Goal: Check status: Check status

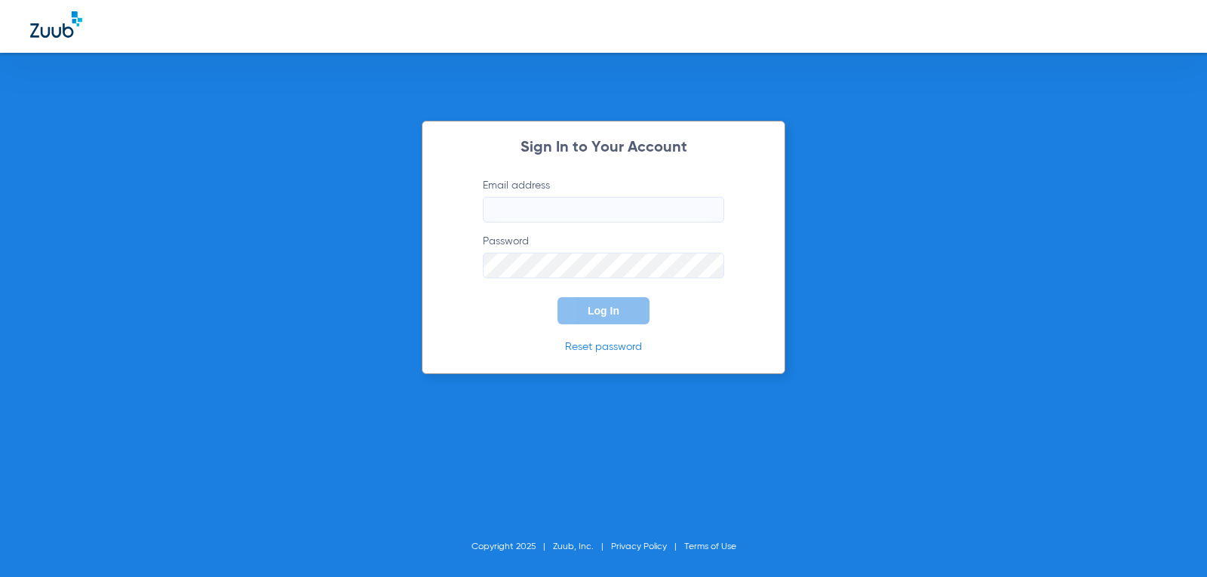
click at [510, 205] on input "Email address" at bounding box center [603, 210] width 241 height 26
type input "victoriaschalk32@mydentalmail.com"
click at [557, 297] on button "Log In" at bounding box center [603, 310] width 92 height 27
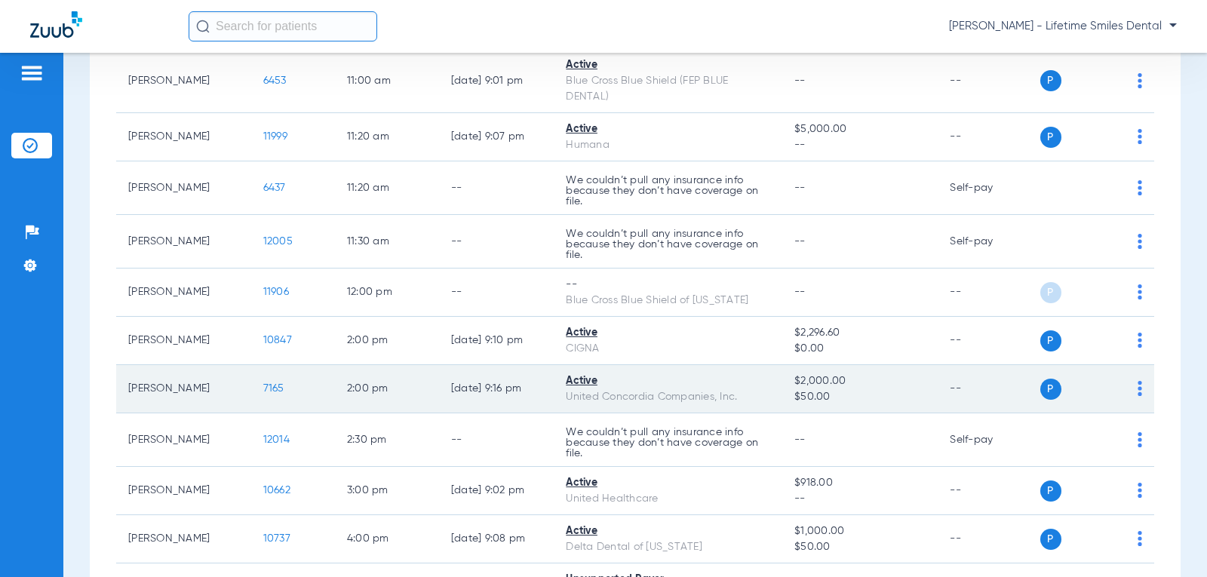
scroll to position [627, 0]
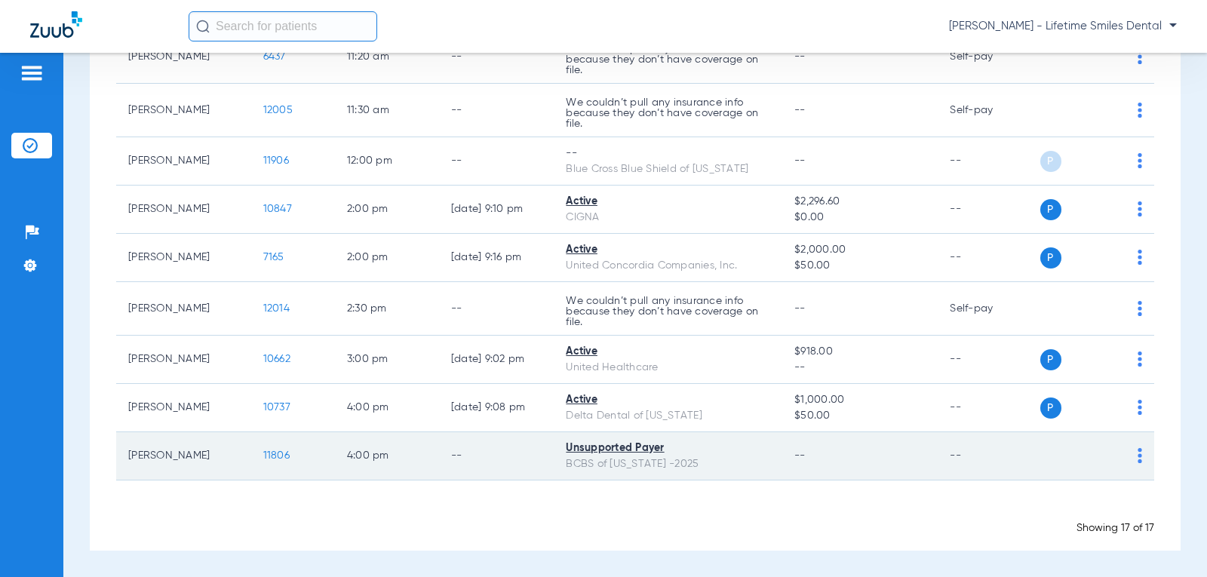
click at [394, 448] on td "4:00 PM" at bounding box center [387, 456] width 104 height 48
click at [645, 452] on div "Unsupported Payer" at bounding box center [668, 448] width 204 height 16
click at [265, 455] on span "11806" at bounding box center [276, 455] width 26 height 11
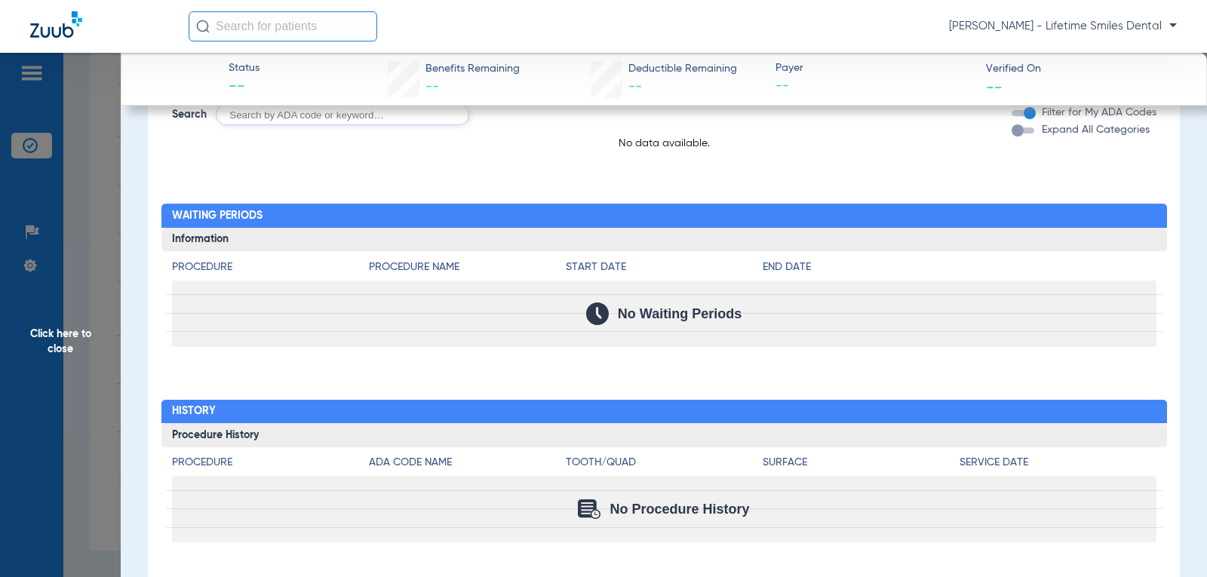
scroll to position [887, 0]
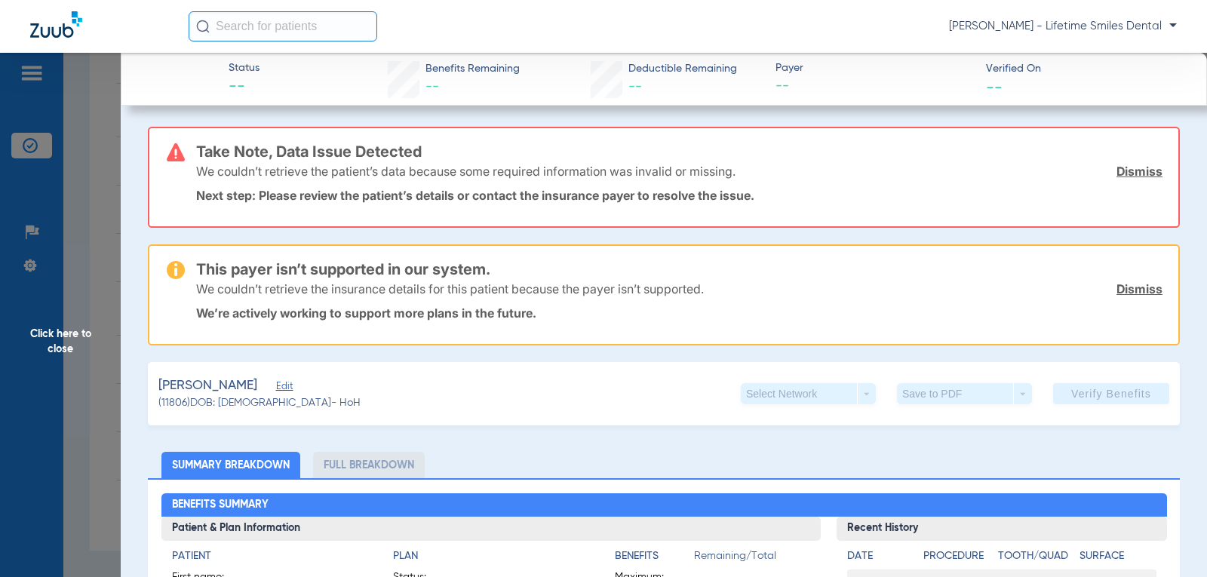
click at [44, 28] on img at bounding box center [56, 24] width 52 height 26
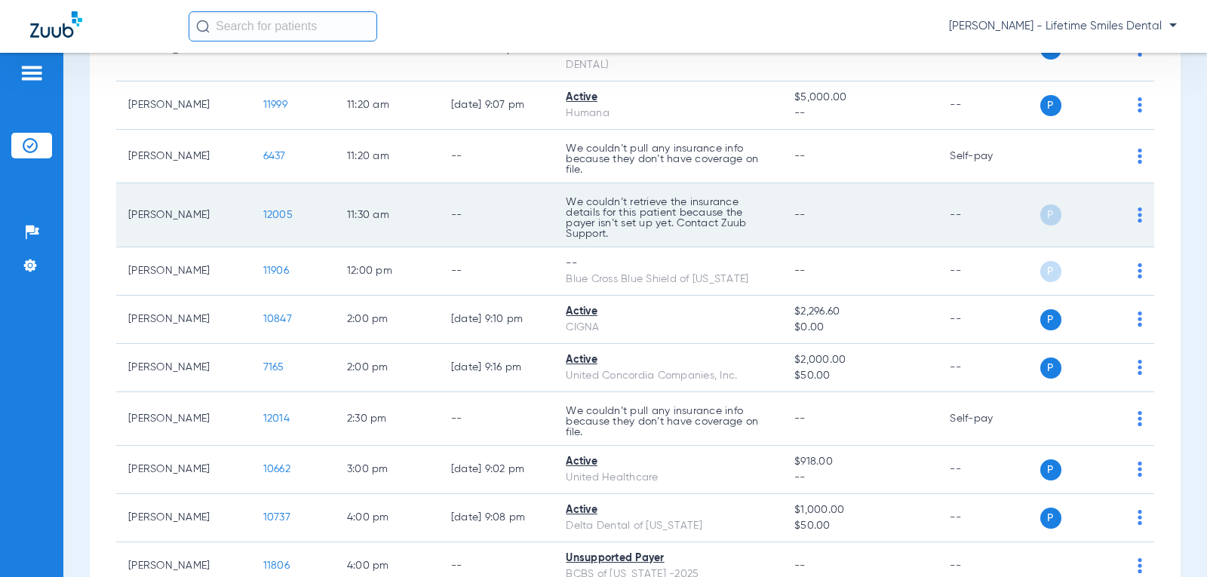
scroll to position [638, 0]
